Goal: Task Accomplishment & Management: Manage account settings

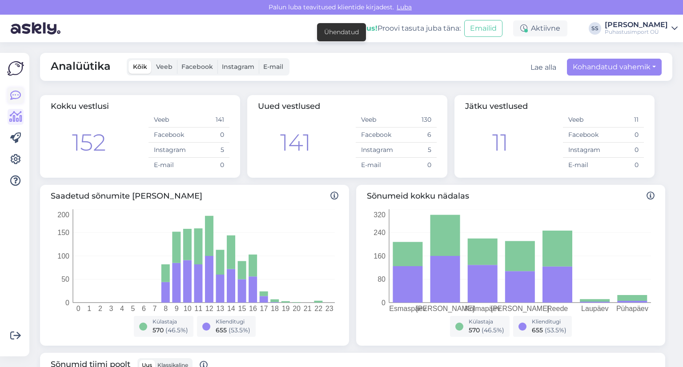
click at [16, 103] on link at bounding box center [16, 96] width 16 height 16
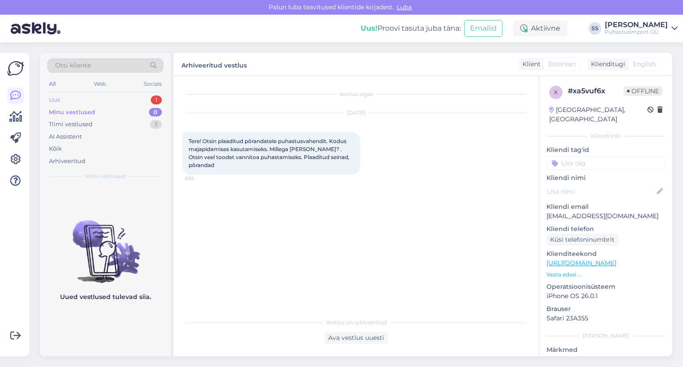
click at [149, 100] on div "Uus 1" at bounding box center [105, 100] width 116 height 12
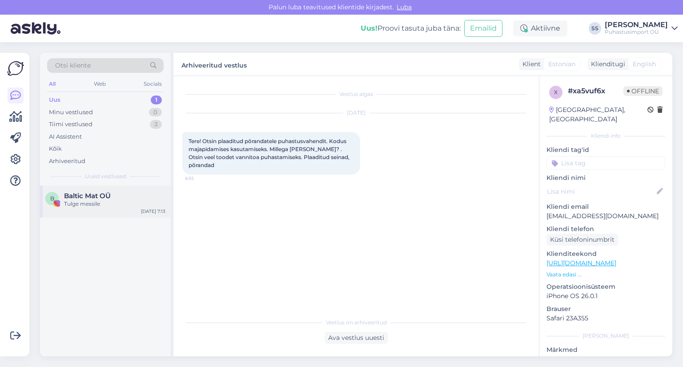
click at [113, 203] on div "Tulge messile" at bounding box center [114, 204] width 101 height 8
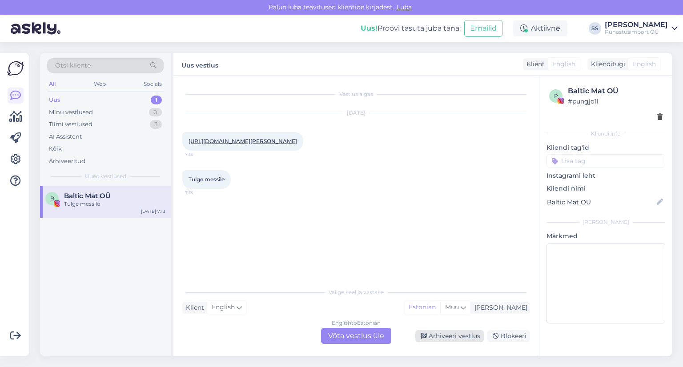
click at [448, 333] on div "Arhiveeri vestlus" at bounding box center [449, 336] width 68 height 12
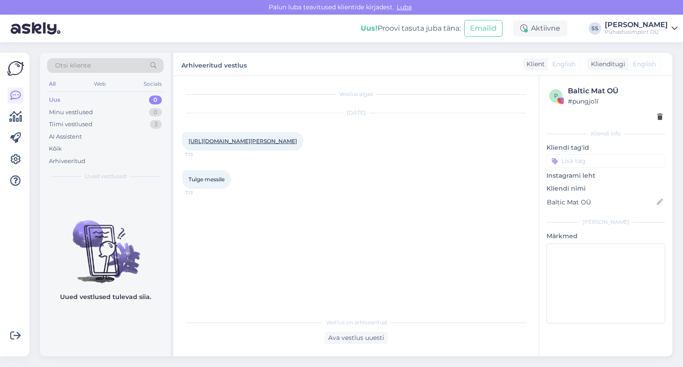
click at [28, 112] on div "Võimalused Veendu, et Askly loob sulle väärtust. Sulge Ühenda FB ja IG sõnumid …" at bounding box center [14, 205] width 29 height 304
click at [20, 113] on icon at bounding box center [15, 117] width 13 height 11
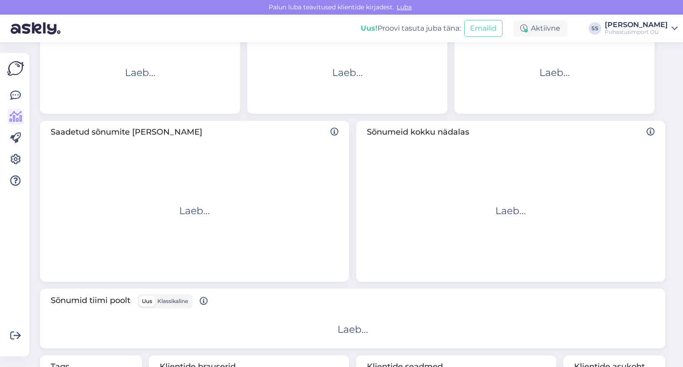
scroll to position [203, 0]
